Goal: Task Accomplishment & Management: Manage account settings

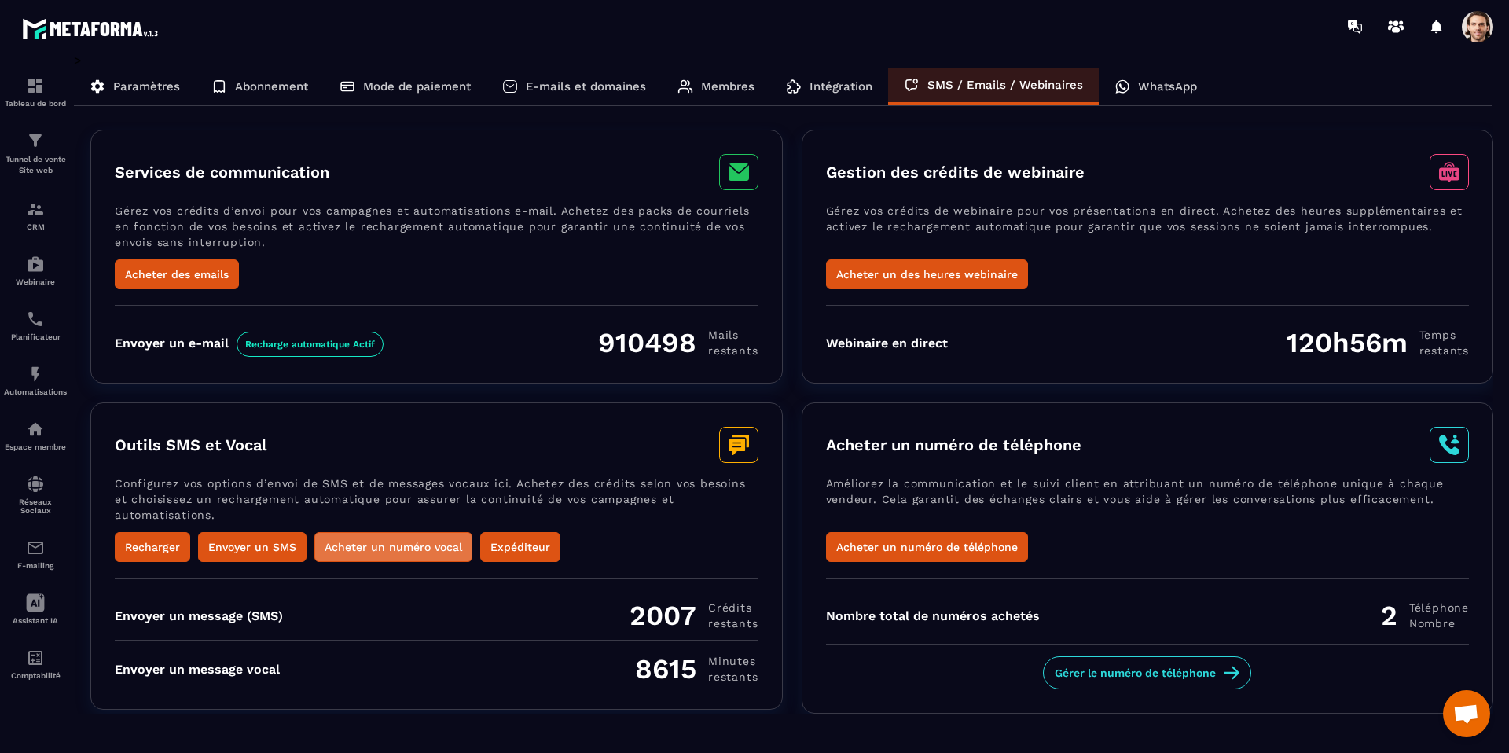
click at [375, 546] on button "Acheter un numéro vocal" at bounding box center [393, 547] width 158 height 30
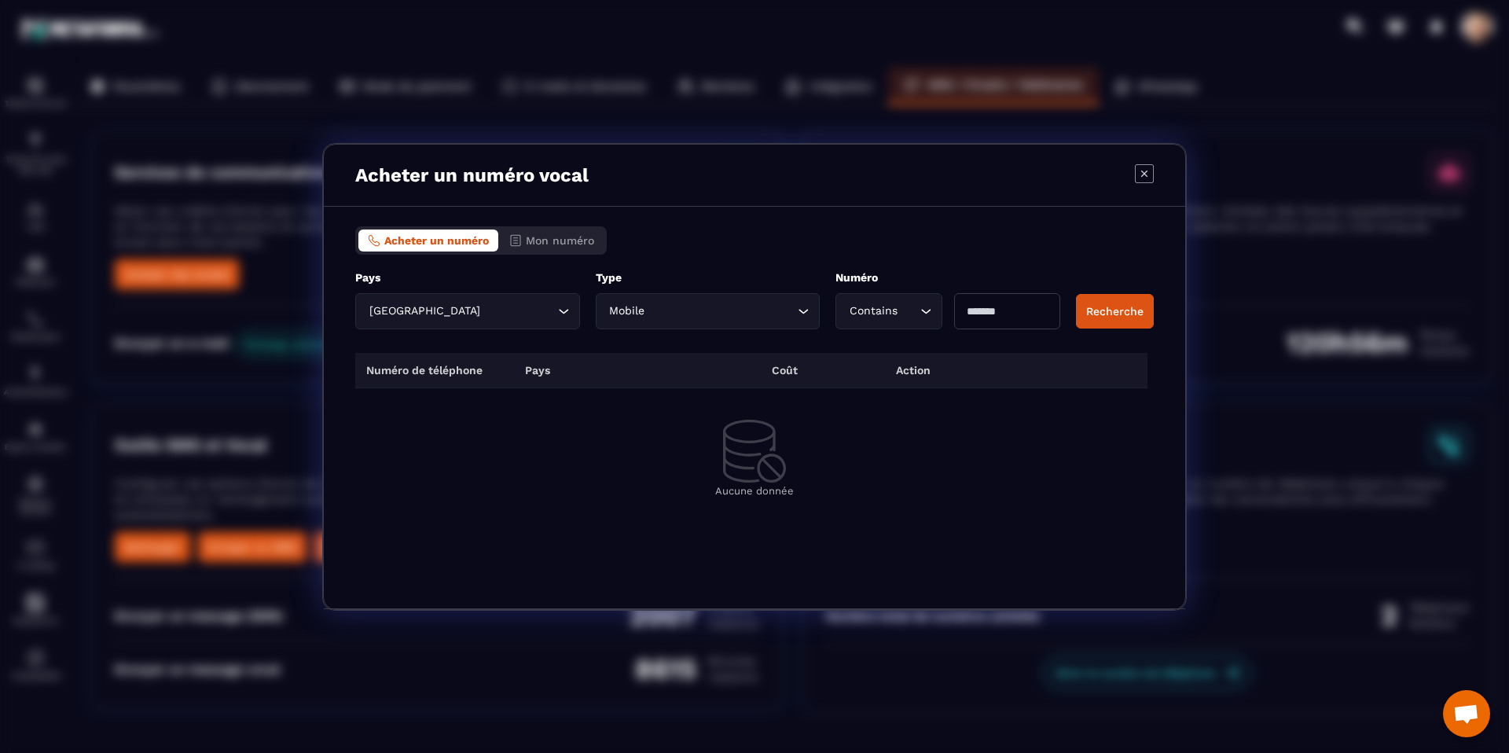
click at [138, 491] on div "Acheter un numéro vocal Acheter un numéro Mon numéro Pays France Loading... ***…" at bounding box center [754, 376] width 1509 height 753
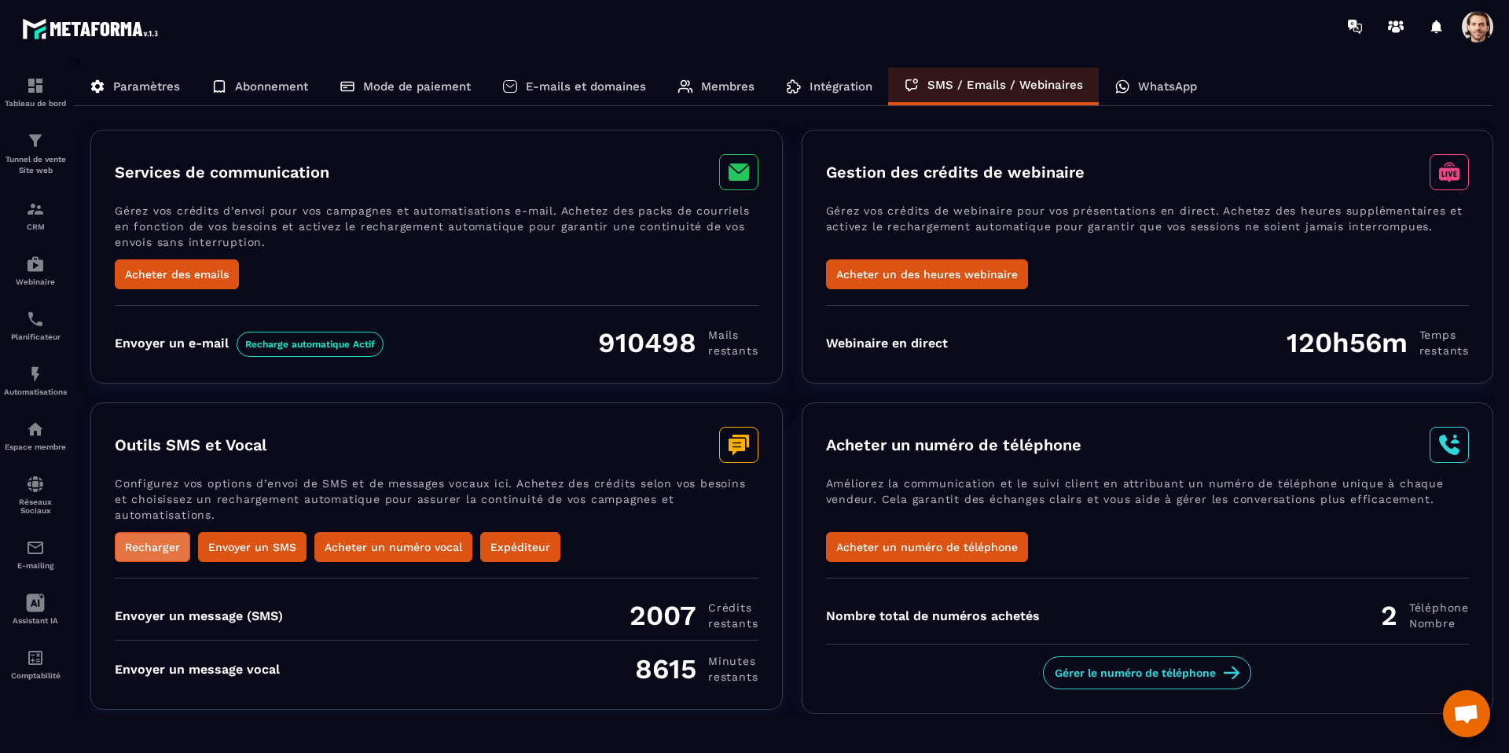
click at [142, 543] on button "Recharger" at bounding box center [152, 547] width 75 height 30
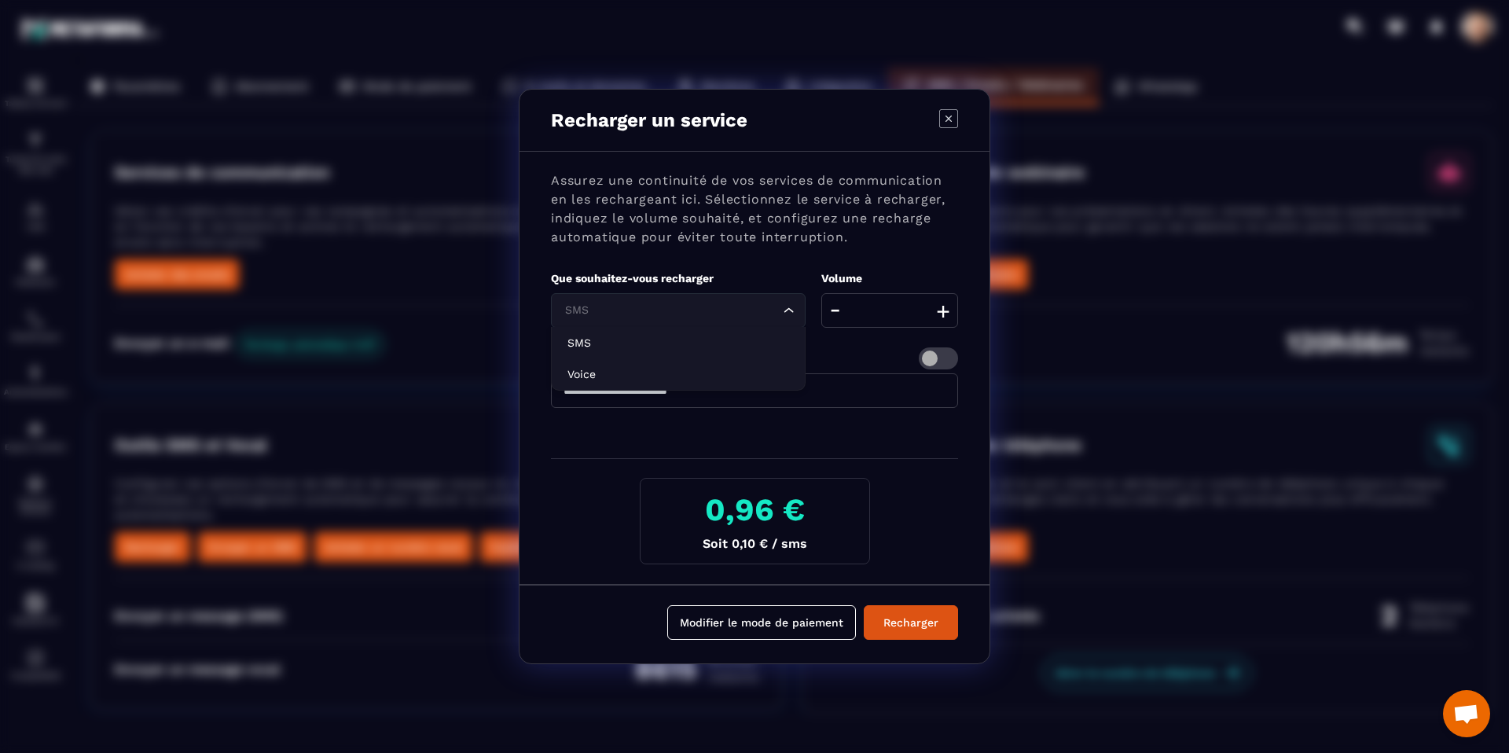
click at [663, 302] on input "Search for option" at bounding box center [670, 310] width 219 height 17
click at [553, 369] on li "Voice" at bounding box center [678, 373] width 253 height 31
click at [950, 116] on icon "Modal window" at bounding box center [948, 118] width 19 height 19
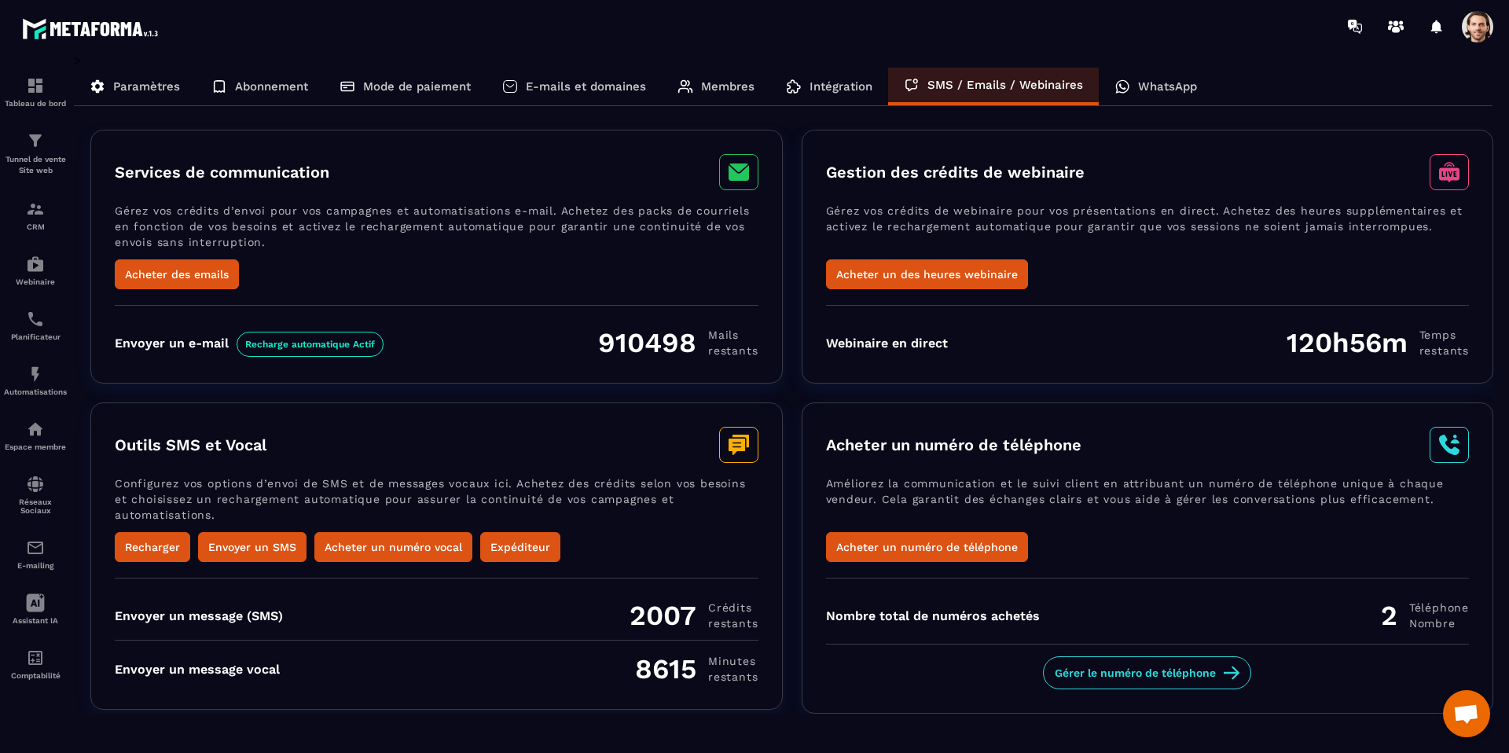
click at [1480, 28] on span at bounding box center [1477, 26] width 31 height 31
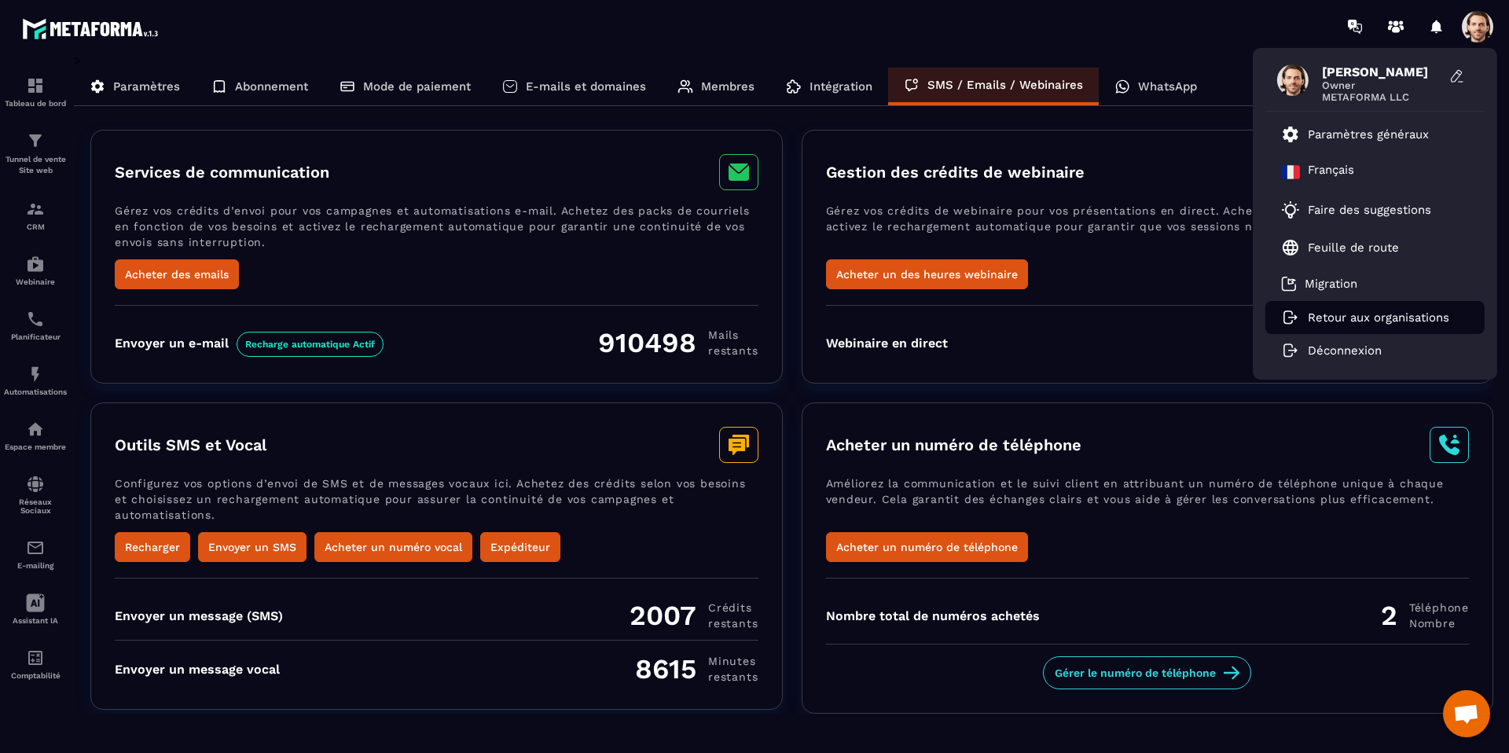
click at [1361, 322] on p "Retour aux organisations" at bounding box center [1379, 318] width 142 height 14
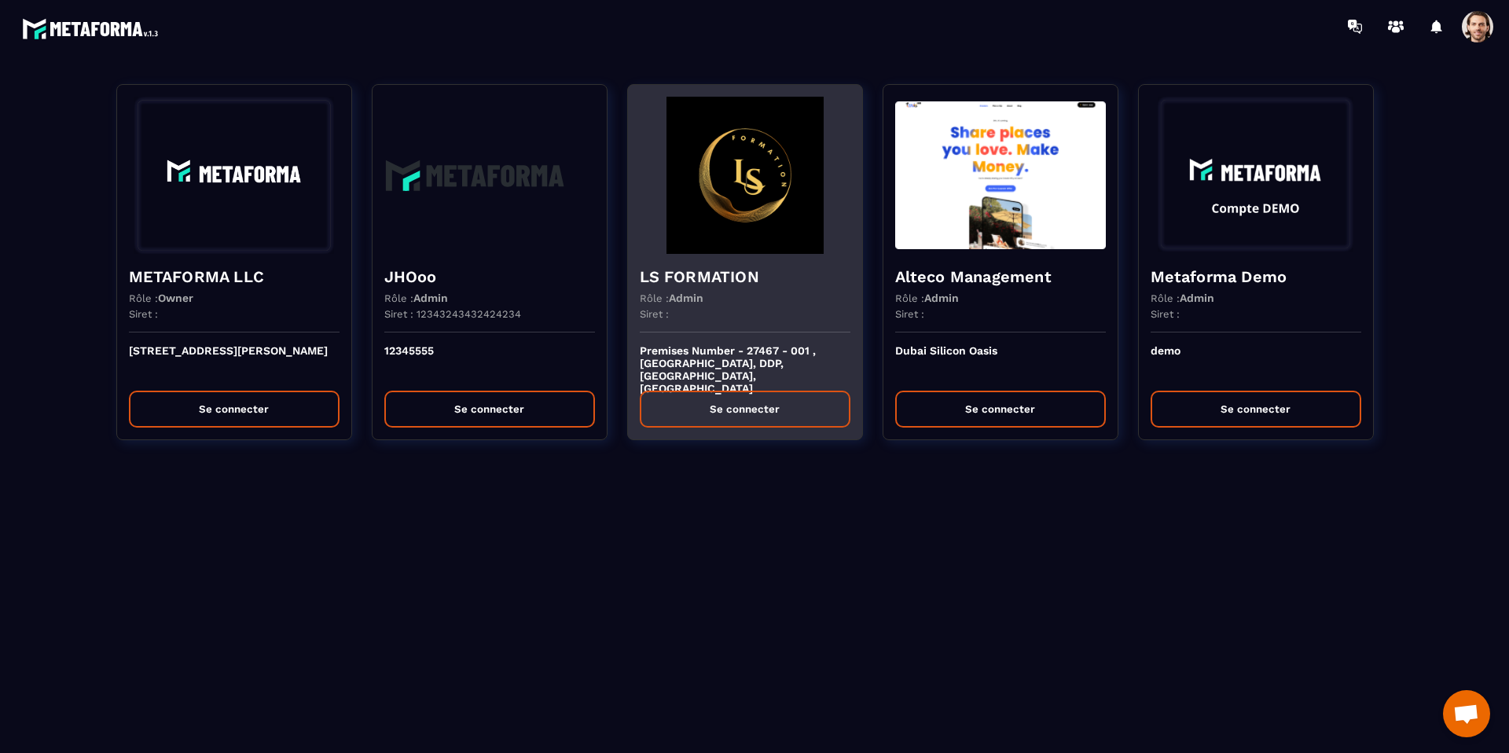
click at [731, 270] on h4 "LS FORMATION" at bounding box center [745, 277] width 211 height 22
